Goal: Navigation & Orientation: Find specific page/section

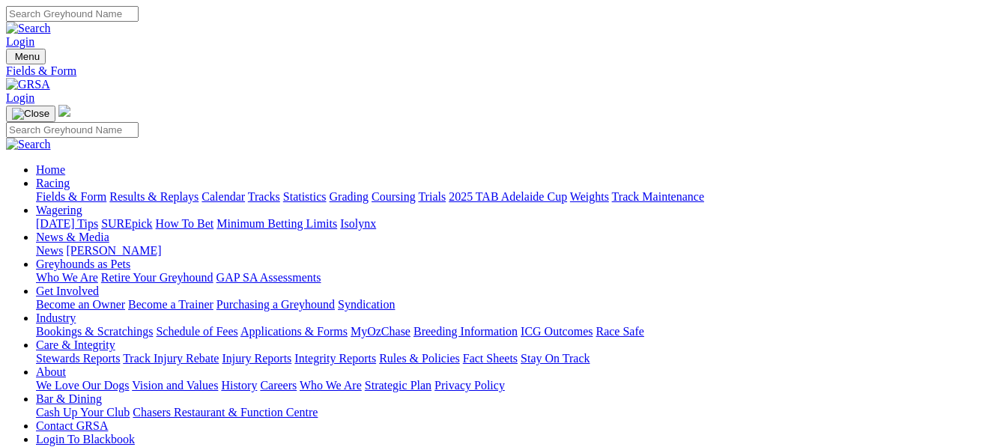
click at [50, 78] on img at bounding box center [28, 84] width 44 height 13
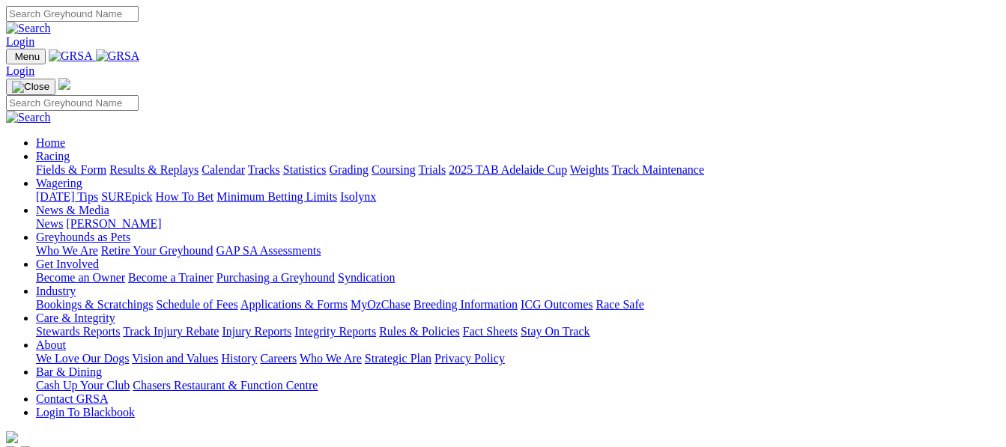
scroll to position [548, 0]
